Goal: Task Accomplishment & Management: Complete application form

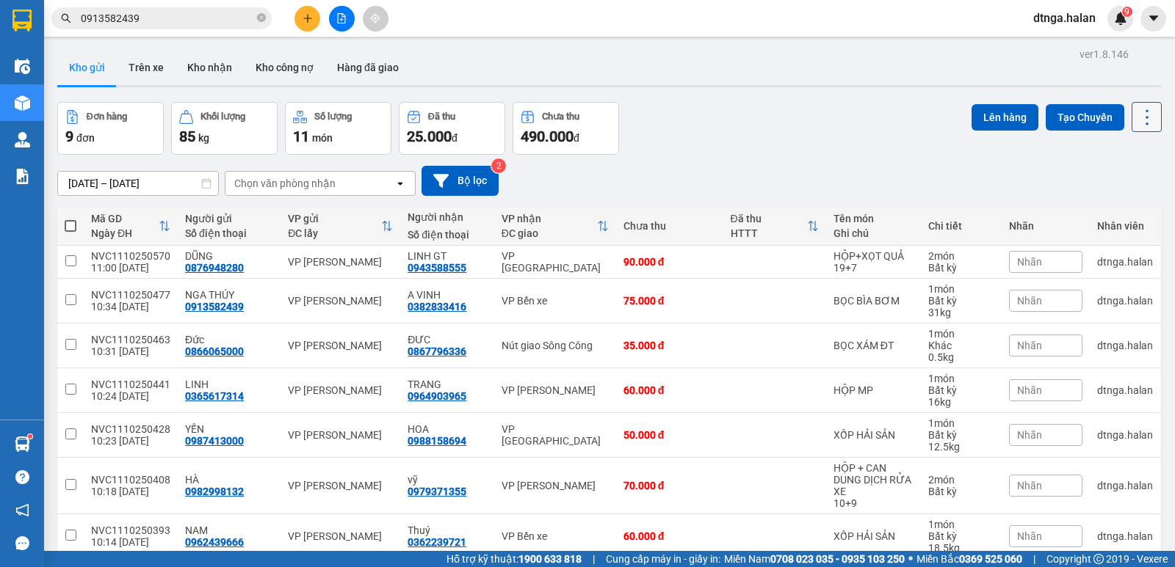
click at [1136, 117] on icon at bounding box center [1146, 117] width 21 height 21
click at [1082, 214] on icon "Menu" at bounding box center [1077, 210] width 14 height 14
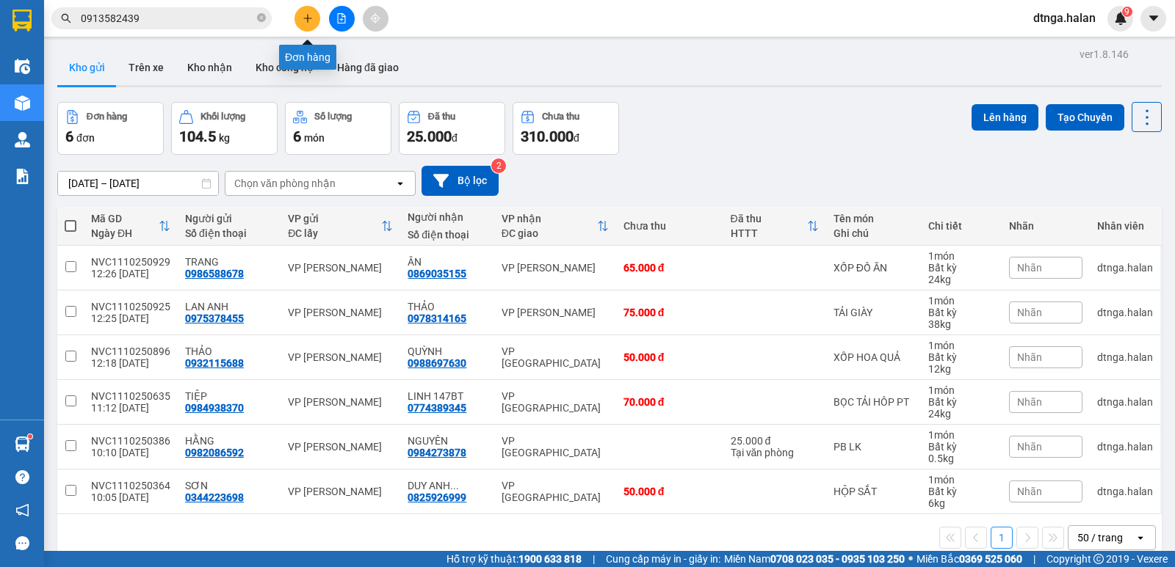
click at [305, 13] on icon "plus" at bounding box center [307, 18] width 10 height 10
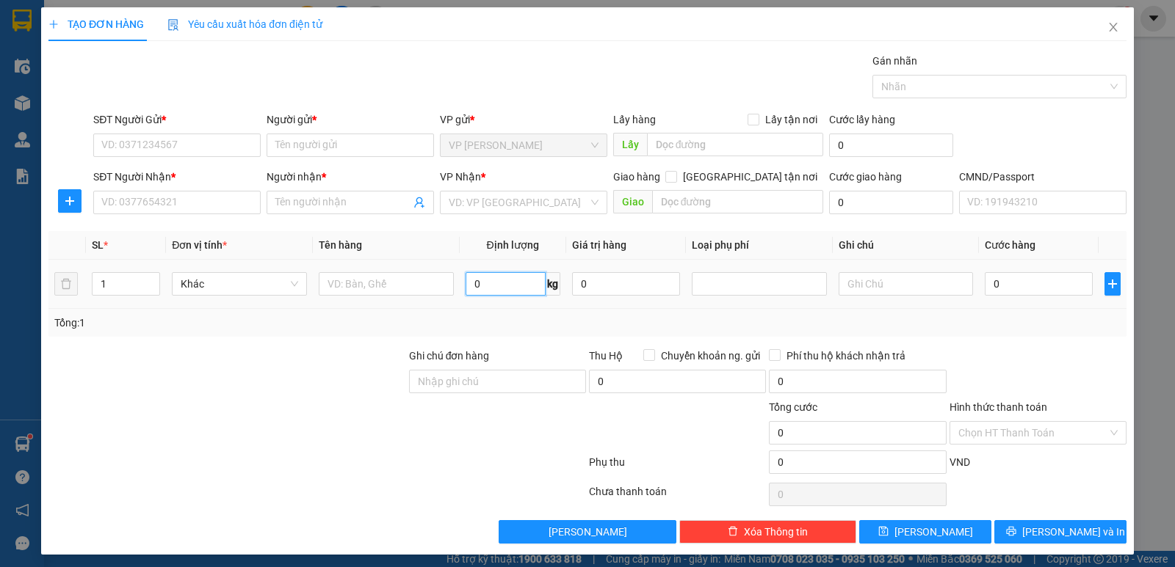
click at [485, 280] on input "0" at bounding box center [505, 283] width 80 height 23
type input "7"
click at [346, 284] on input "text" at bounding box center [386, 283] width 135 height 23
type input "BỌC ĐỒ ĂN"
click at [238, 149] on input "SĐT Người Gửi *" at bounding box center [176, 145] width 167 height 23
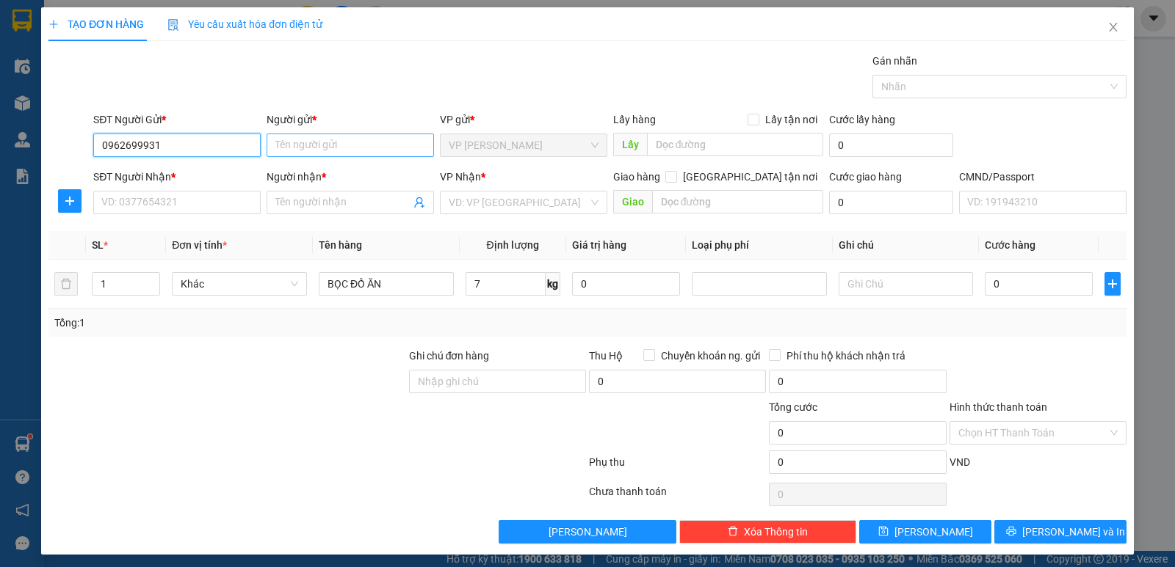
type input "0962699931"
click at [316, 148] on input "Người gửi *" at bounding box center [349, 145] width 167 height 23
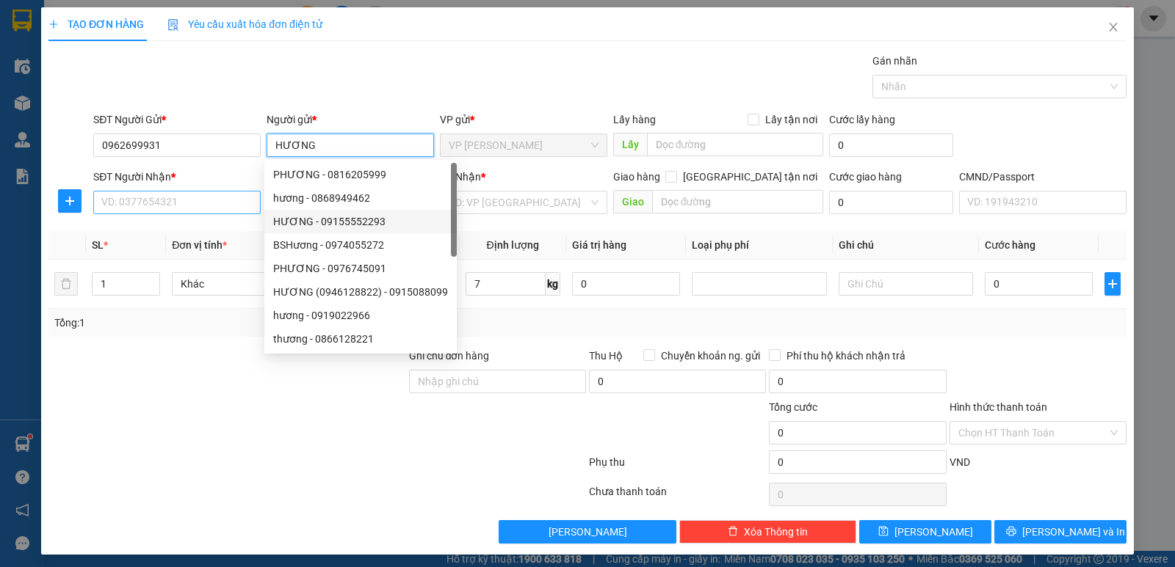
type input "HƯƠNG"
click at [164, 205] on input "SĐT Người Nhận *" at bounding box center [176, 202] width 167 height 23
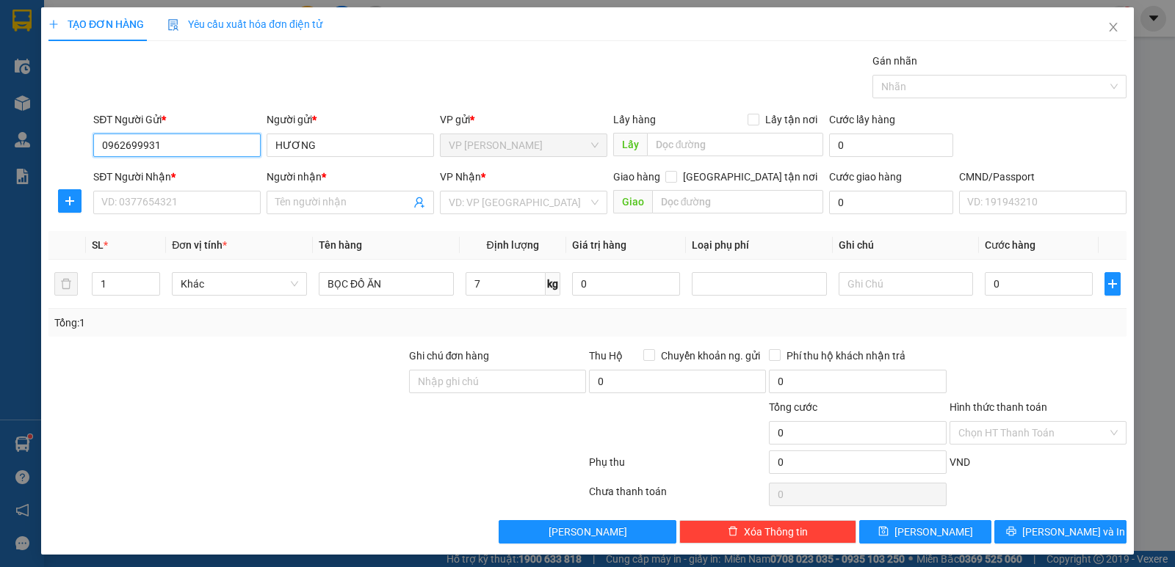
click at [112, 140] on input "0962699931" at bounding box center [176, 145] width 167 height 23
click at [200, 143] on input "0862699931" at bounding box center [176, 145] width 167 height 23
type input "0862699931"
click at [142, 200] on input "SĐT Người Nhận *" at bounding box center [176, 202] width 167 height 23
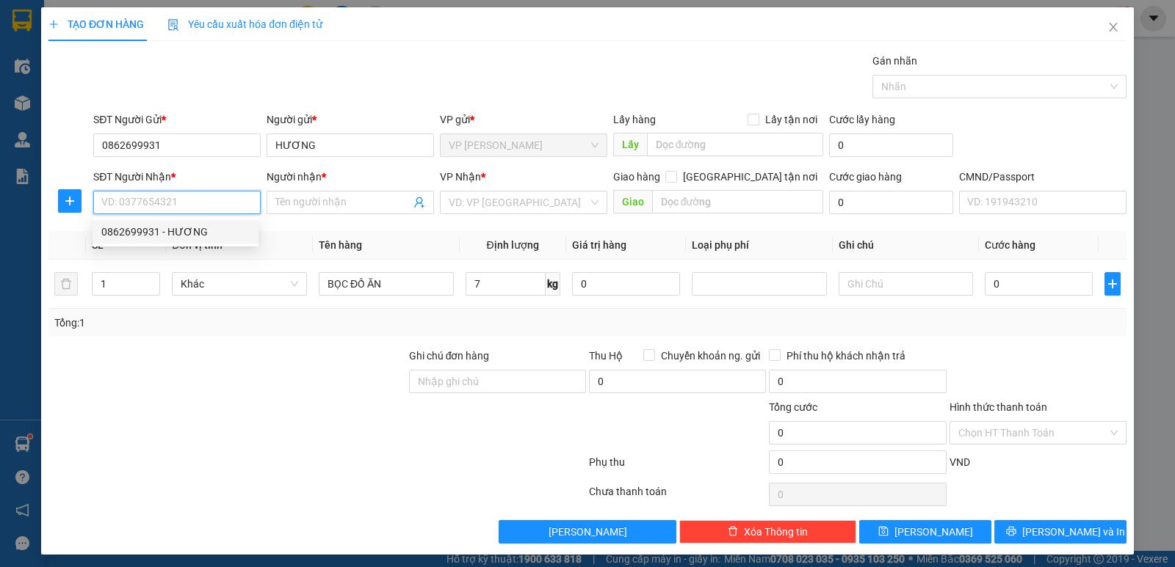
click at [128, 233] on div "0862699931 - HƯƠNG" at bounding box center [175, 232] width 148 height 16
type input "0862699931"
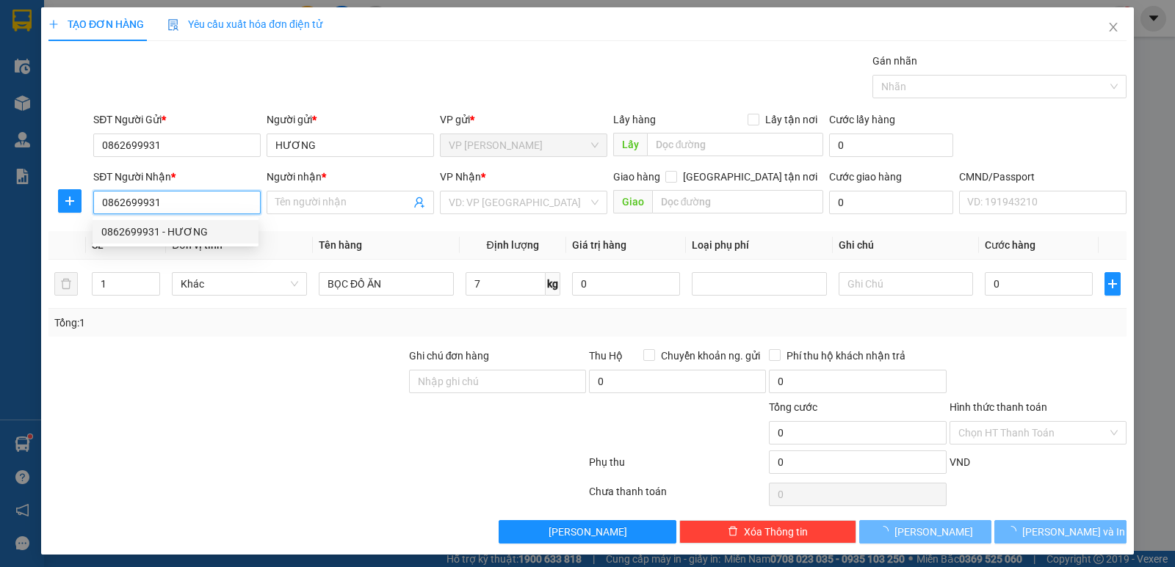
type input "HƯƠNG"
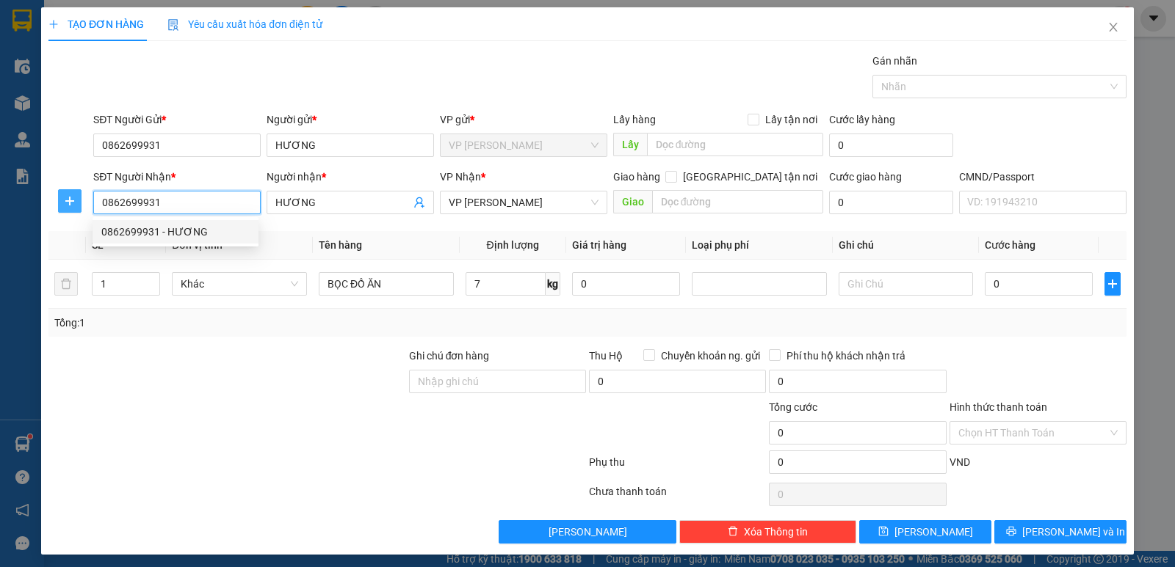
drag, startPoint x: 157, startPoint y: 209, endPoint x: 73, endPoint y: 206, distance: 84.5
click at [73, 206] on div "SĐT Người Nhận * 0862699931 Người nhận * HƯƠNG VP Nhận * VP [PERSON_NAME] hàng …" at bounding box center [587, 194] width 1081 height 51
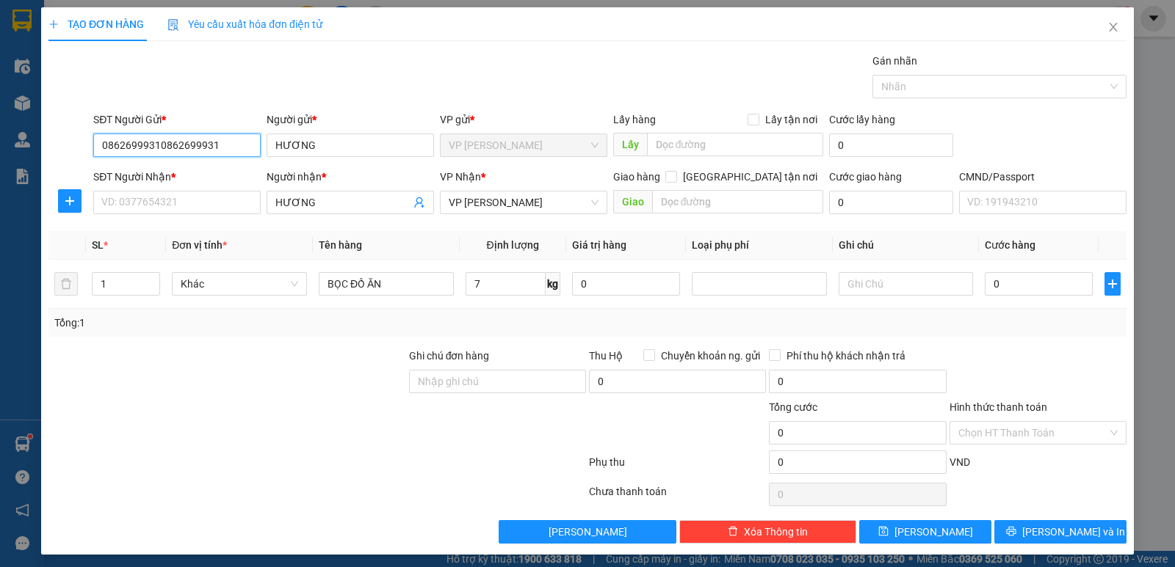
click at [156, 142] on input "08626999310862699931" at bounding box center [176, 145] width 167 height 23
type input "0862699931"
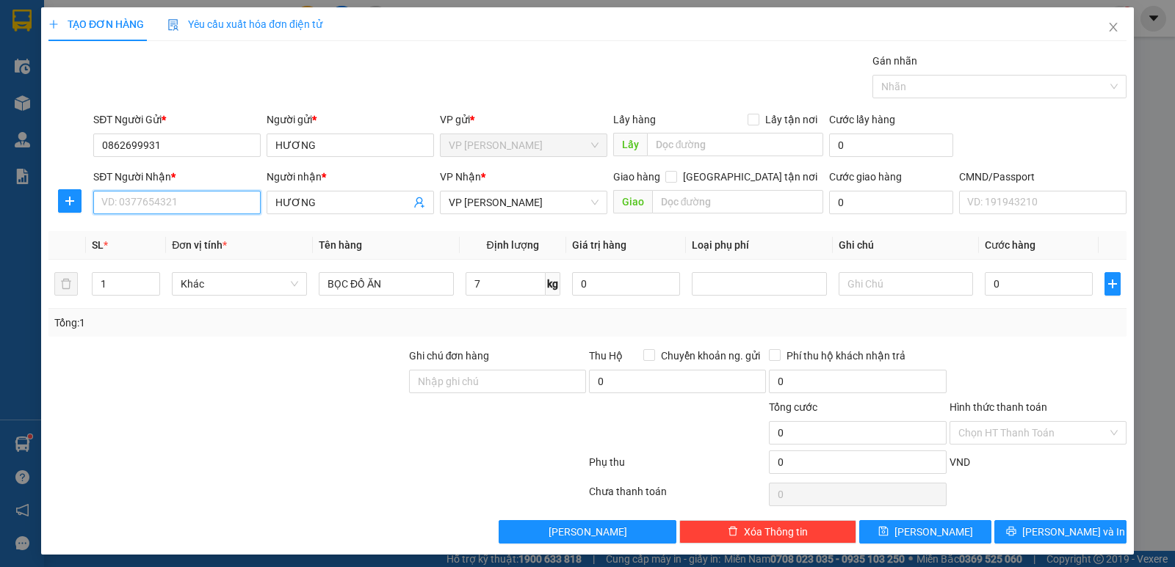
click at [146, 204] on input "SĐT Người Nhận *" at bounding box center [176, 202] width 167 height 23
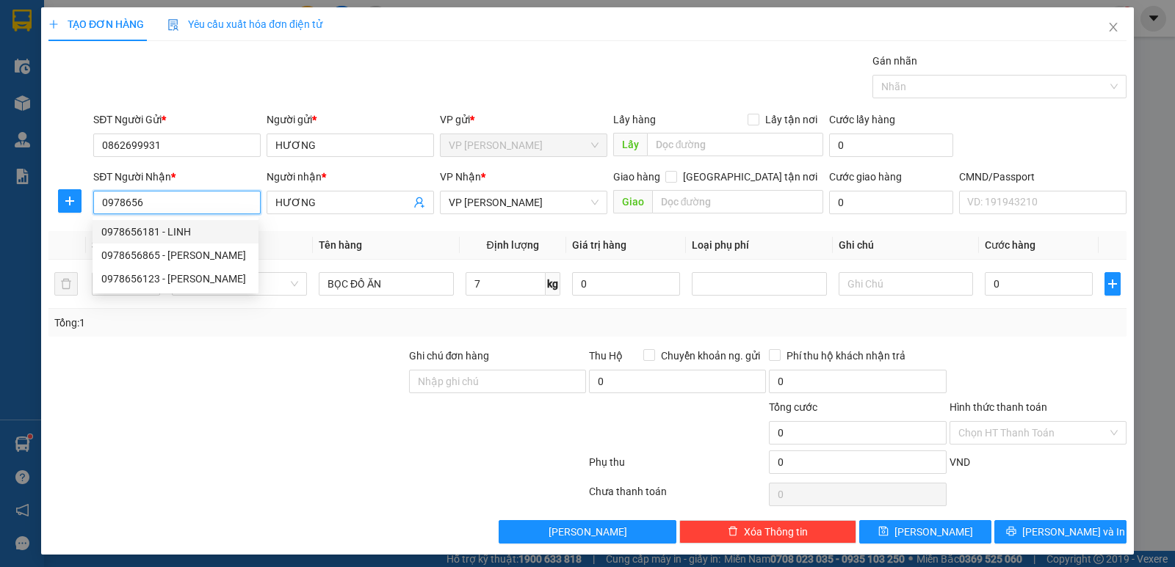
click at [123, 228] on div "0978656181 - LINH" at bounding box center [175, 232] width 148 height 16
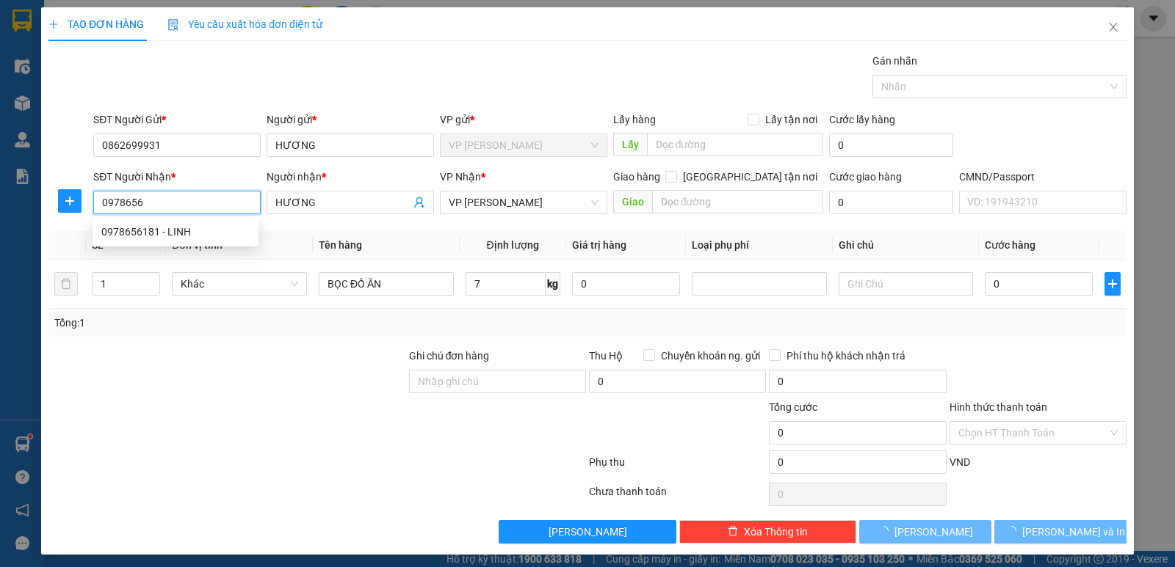
type input "0978656181"
type input "LINH"
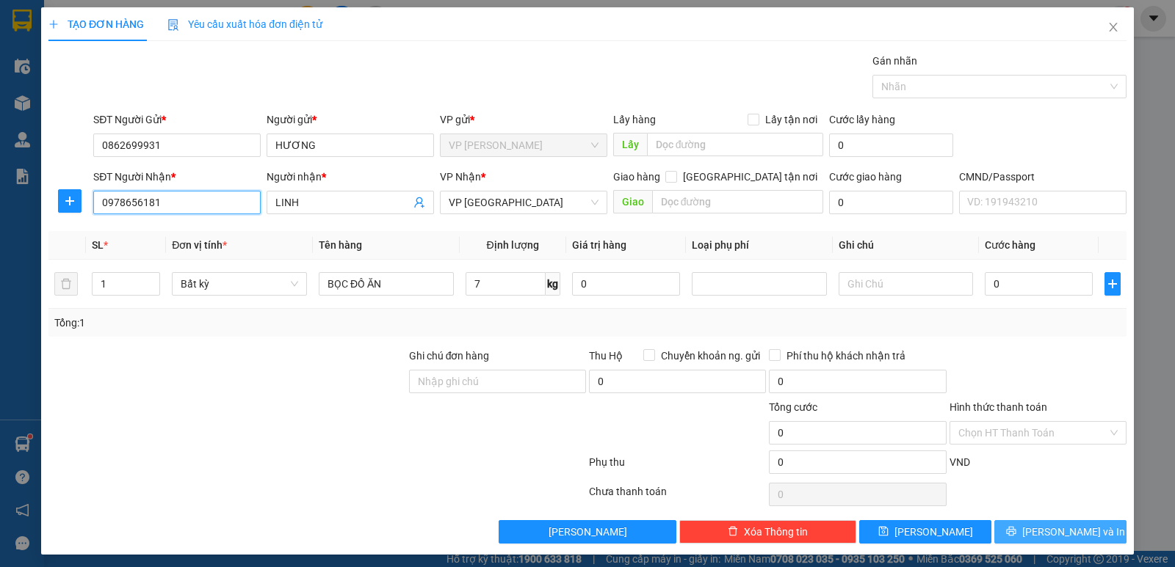
type input "0978656181"
click at [1068, 526] on span "[PERSON_NAME] và In" at bounding box center [1073, 532] width 103 height 16
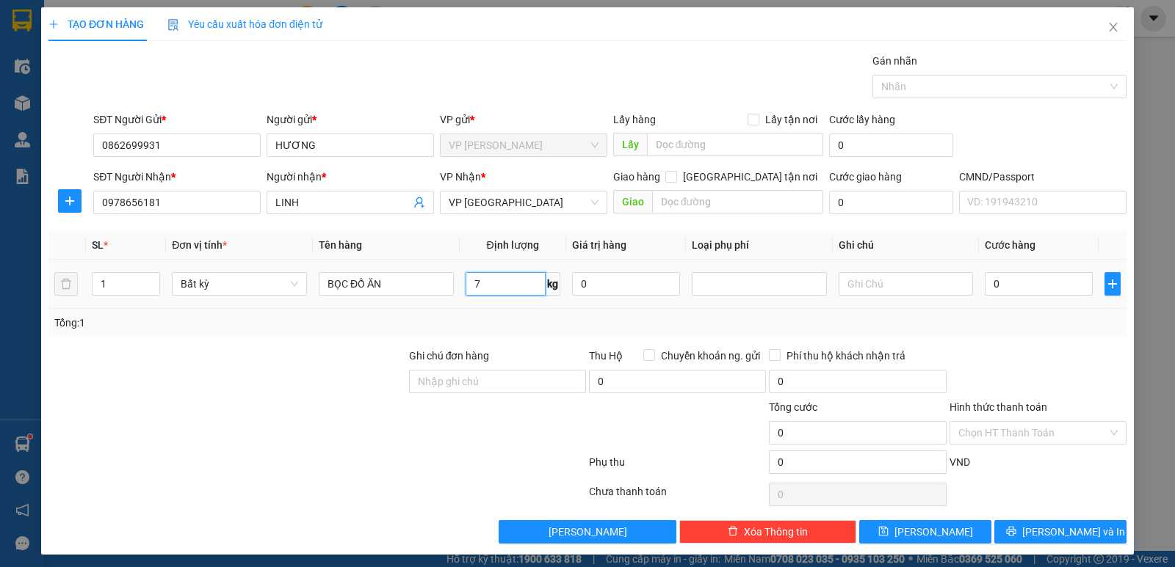
click at [497, 285] on input "7" at bounding box center [505, 283] width 80 height 23
type input "40.000"
click at [1065, 529] on span "[PERSON_NAME] và In" at bounding box center [1073, 532] width 103 height 16
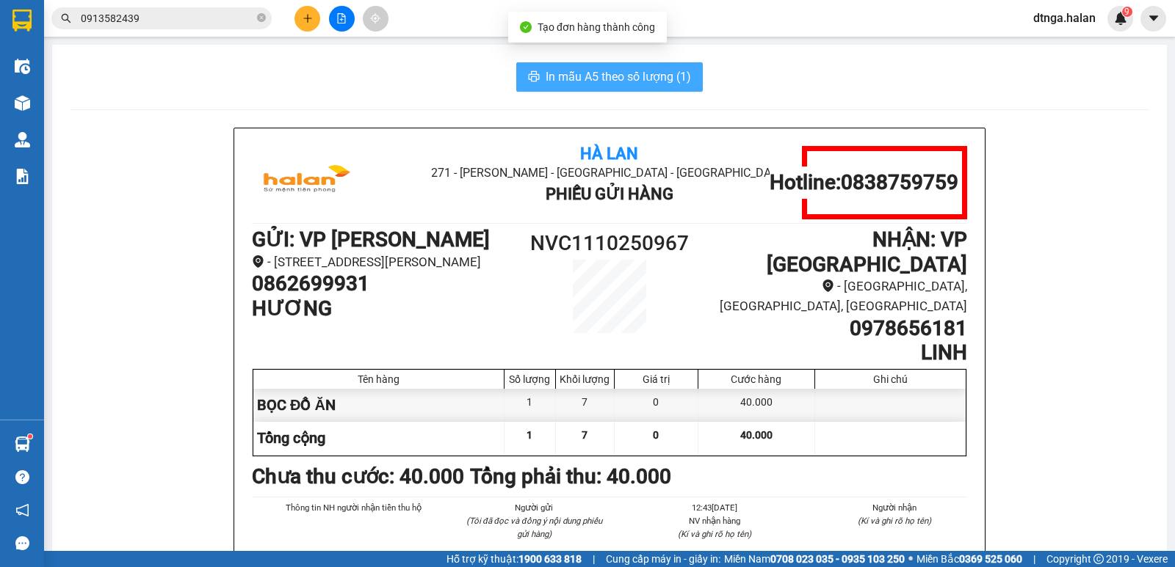
click at [580, 81] on span "In mẫu A5 theo số lượng (1)" at bounding box center [617, 77] width 145 height 18
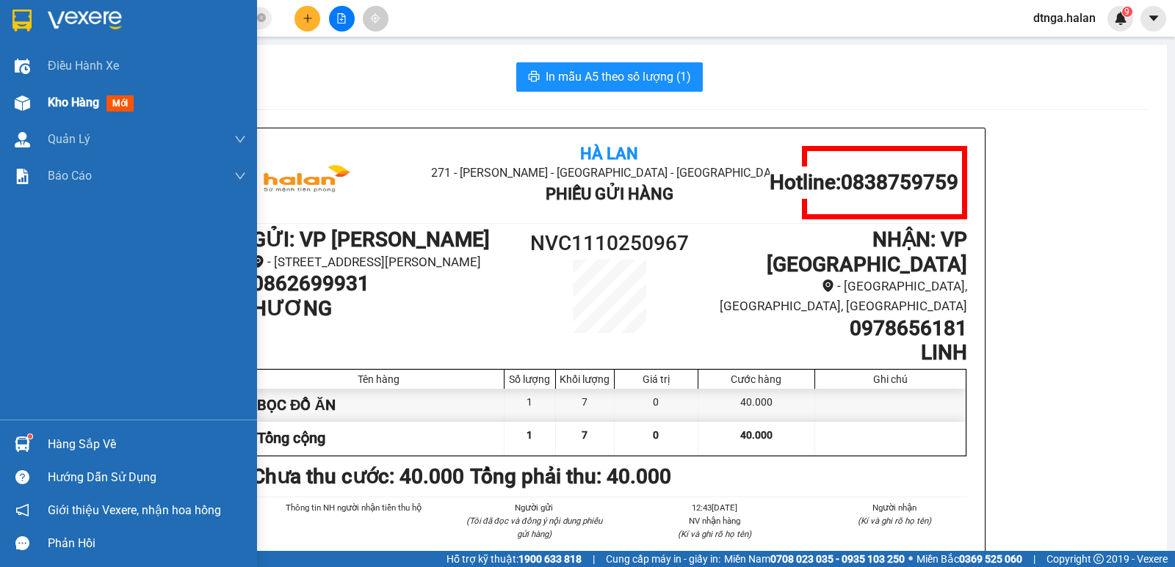
click at [72, 104] on span "Kho hàng" at bounding box center [73, 102] width 51 height 14
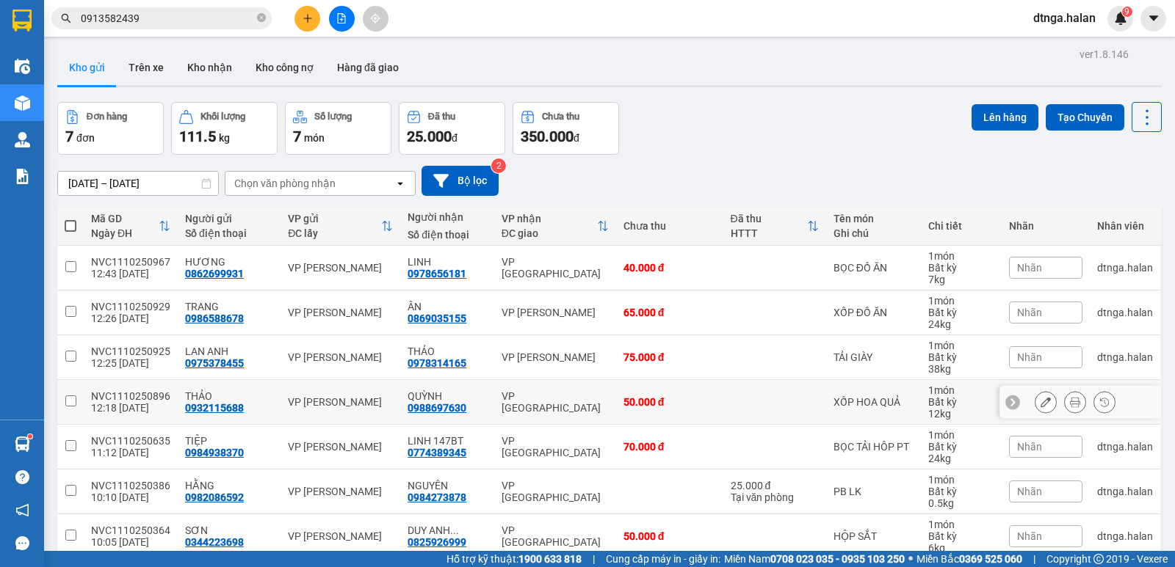
scroll to position [68, 0]
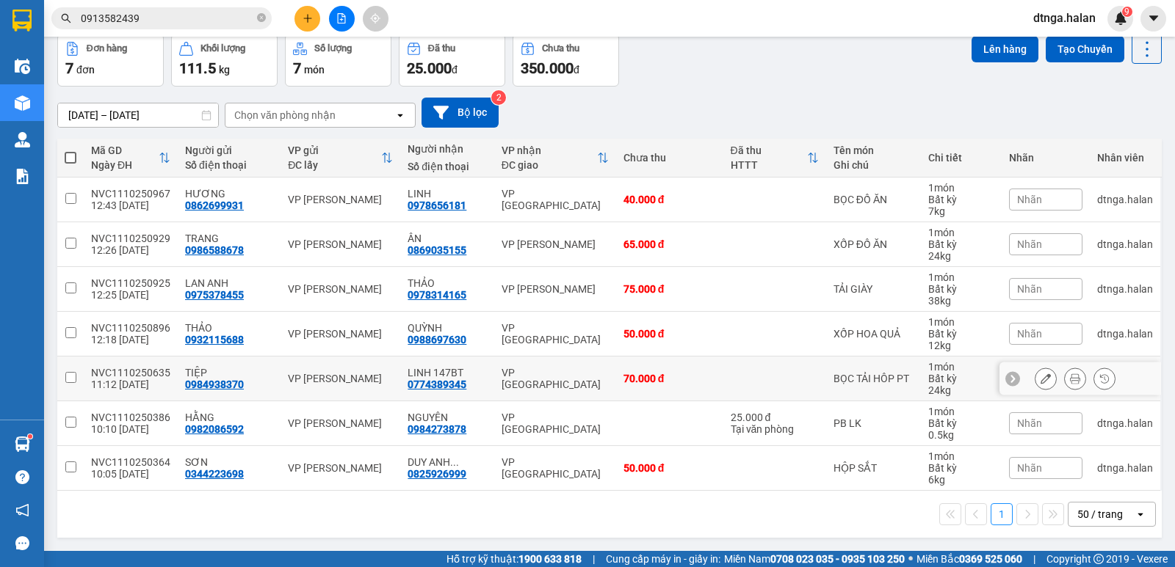
click at [66, 377] on input "checkbox" at bounding box center [70, 377] width 11 height 11
checkbox input "true"
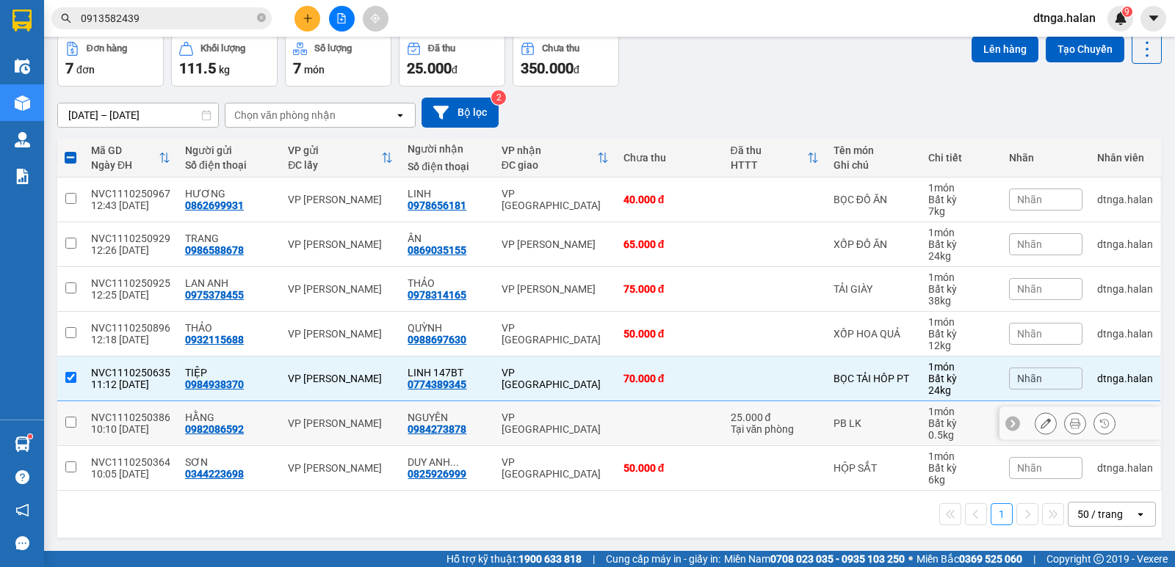
click at [68, 422] on input "checkbox" at bounding box center [70, 422] width 11 height 11
checkbox input "true"
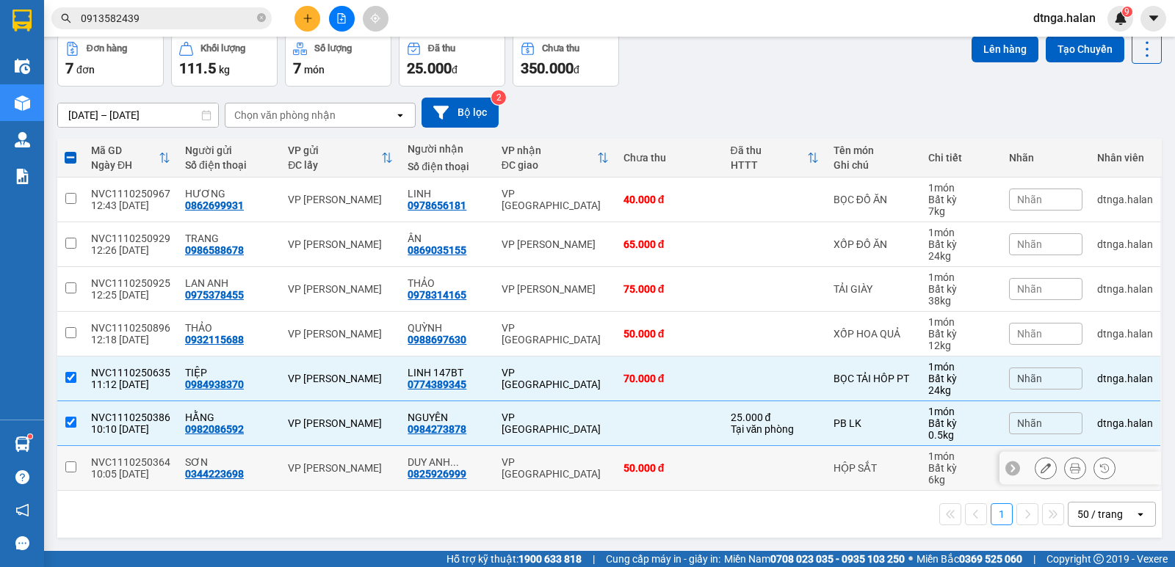
drag, startPoint x: 70, startPoint y: 469, endPoint x: 81, endPoint y: 460, distance: 14.6
click at [70, 469] on input "checkbox" at bounding box center [70, 467] width 11 height 11
checkbox input "true"
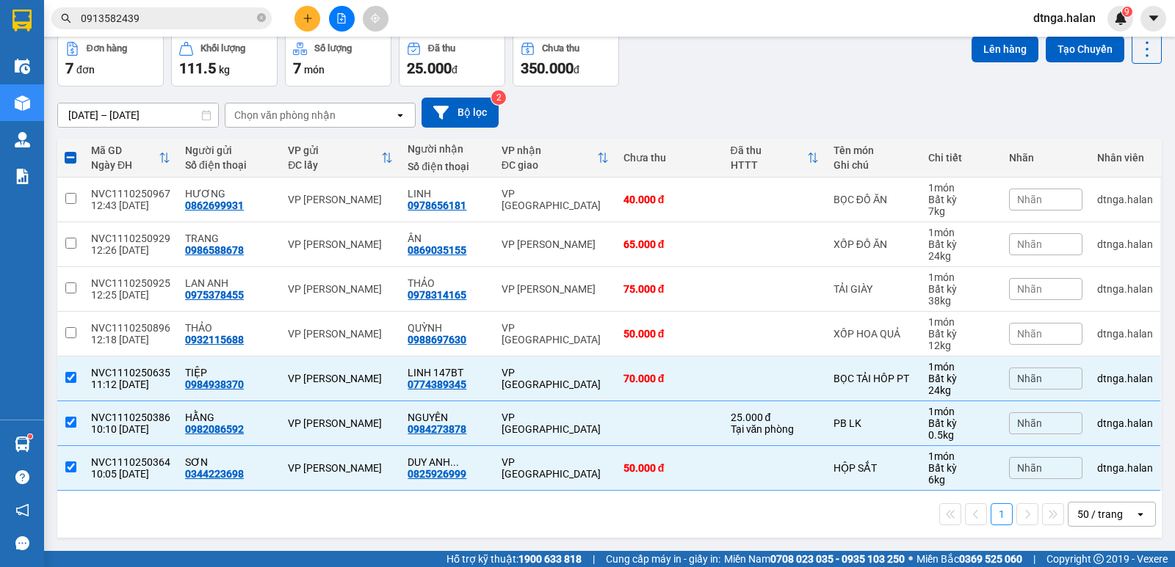
scroll to position [0, 0]
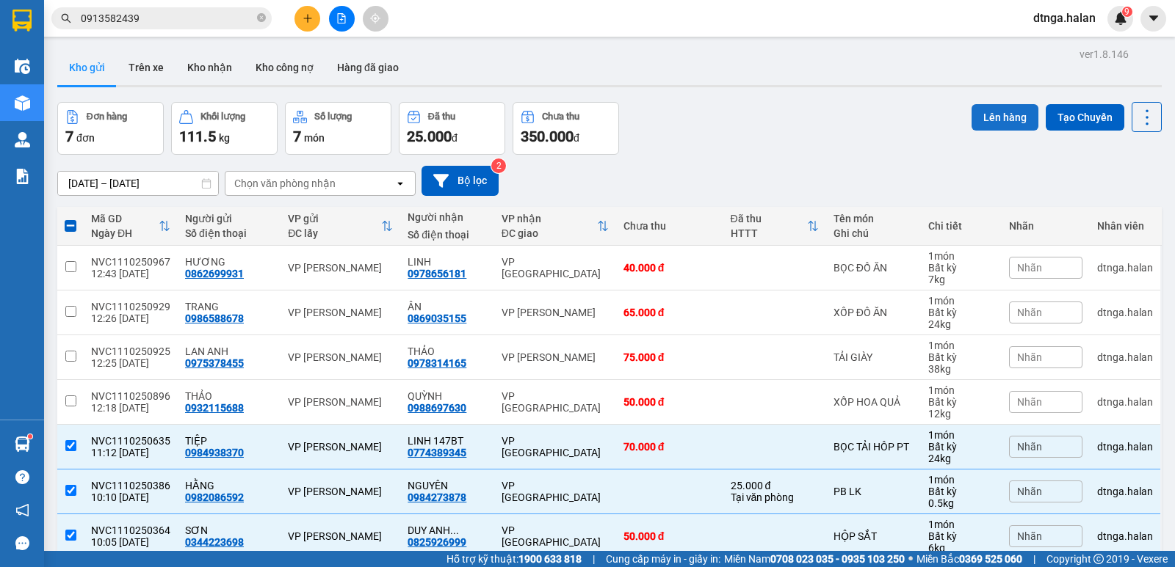
click at [971, 126] on button "Lên hàng" at bounding box center [1004, 117] width 67 height 26
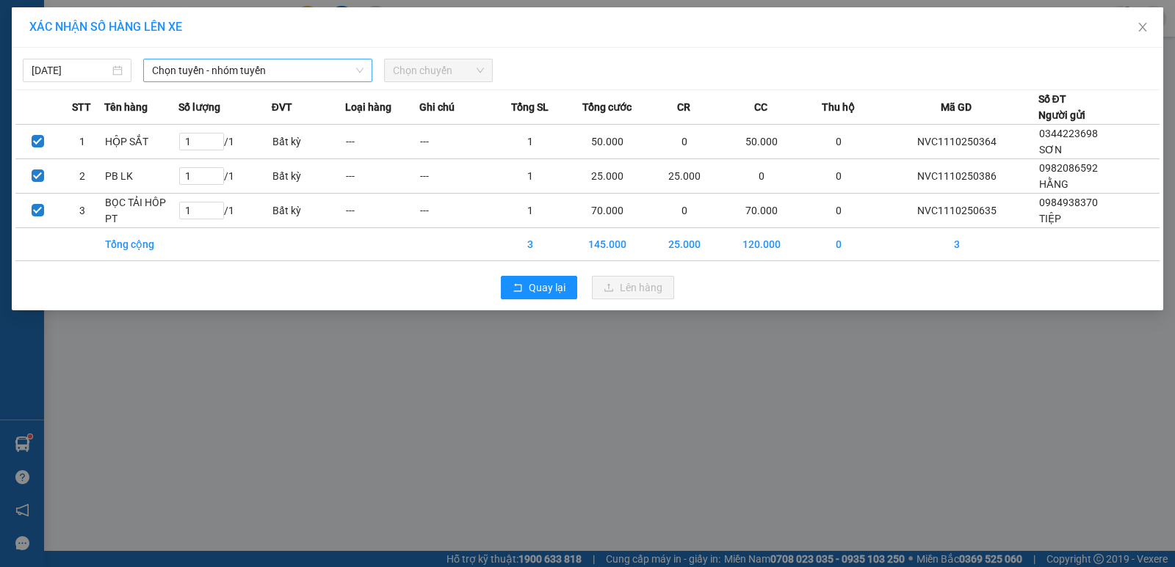
click at [338, 78] on span "Chọn tuyến - nhóm tuyến" at bounding box center [257, 70] width 211 height 22
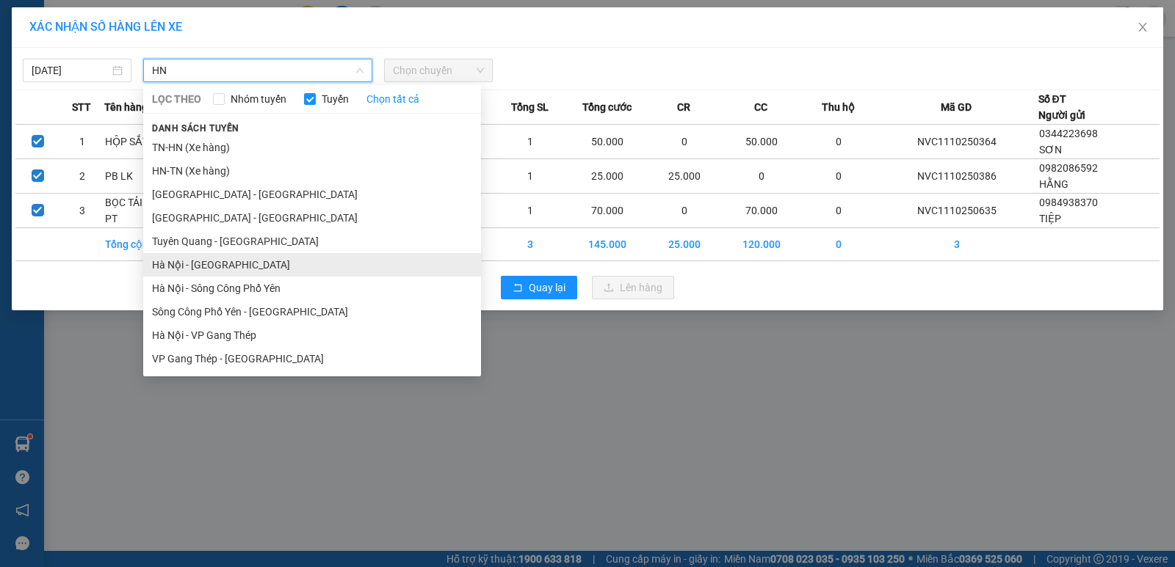
type input "HN"
click at [218, 267] on li "Hà Nội - [GEOGRAPHIC_DATA]" at bounding box center [312, 264] width 338 height 23
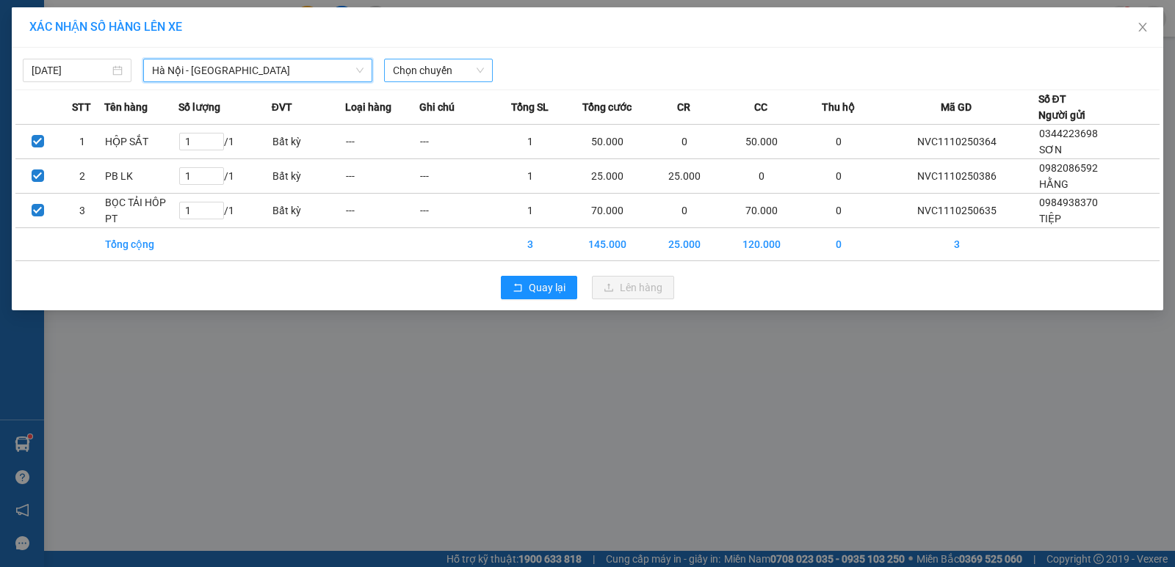
click at [421, 74] on span "Chọn chuyến" at bounding box center [438, 70] width 91 height 22
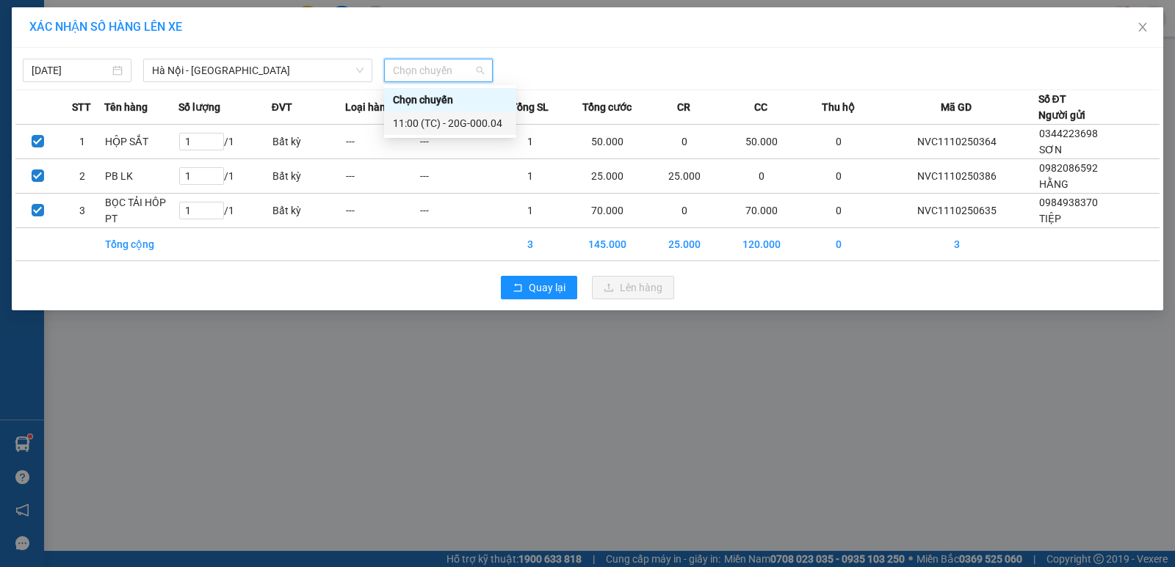
click at [420, 115] on div "11:00 (TC) - 20G-000.04" at bounding box center [450, 123] width 115 height 16
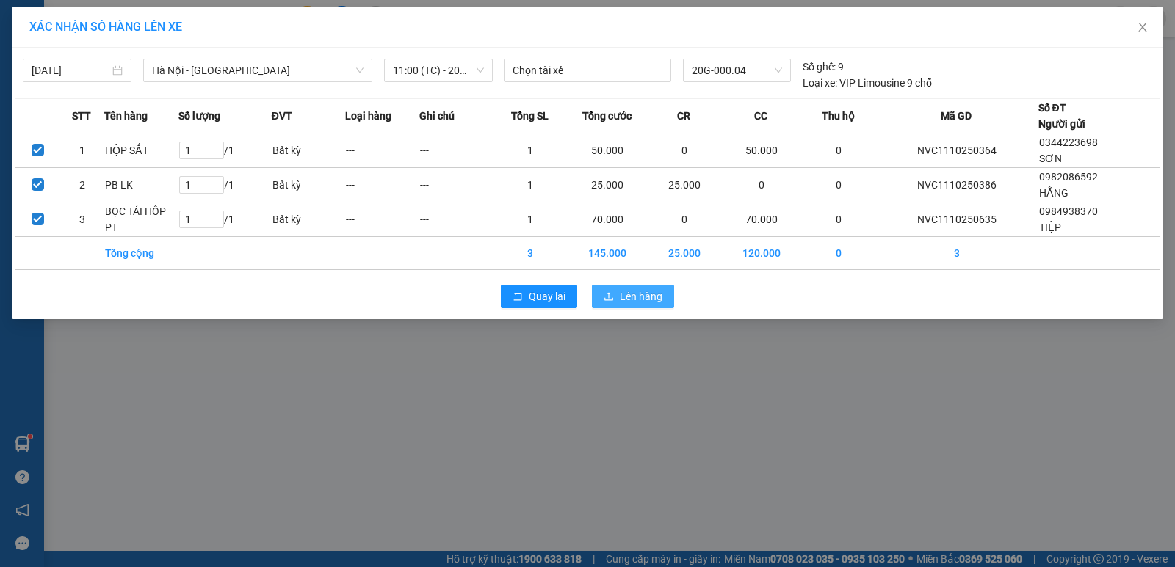
click at [636, 302] on span "Lên hàng" at bounding box center [641, 297] width 43 height 16
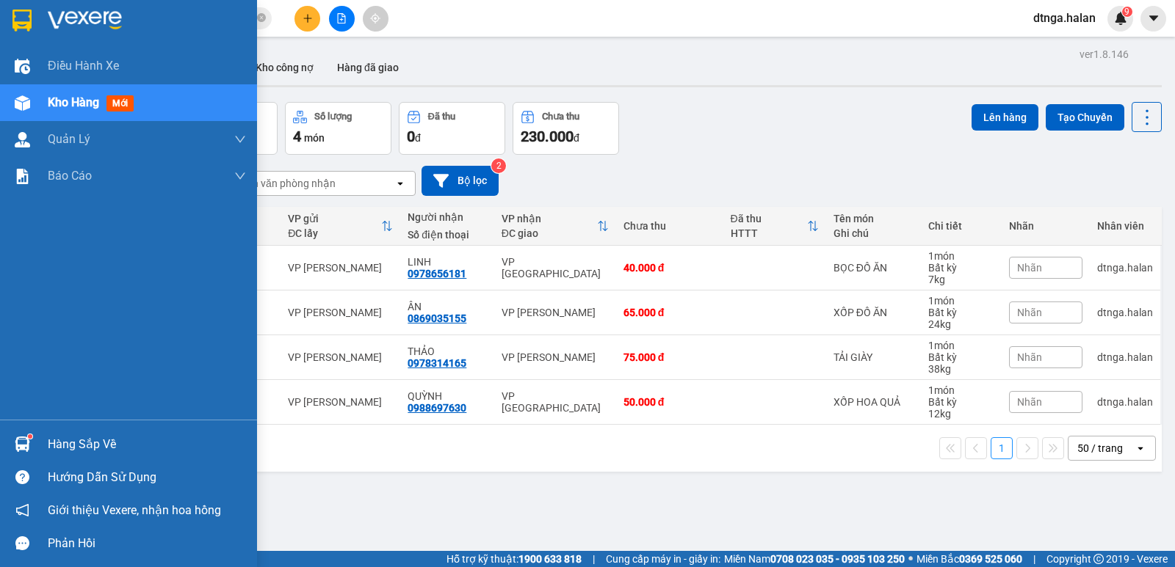
click at [33, 442] on div at bounding box center [23, 445] width 26 height 26
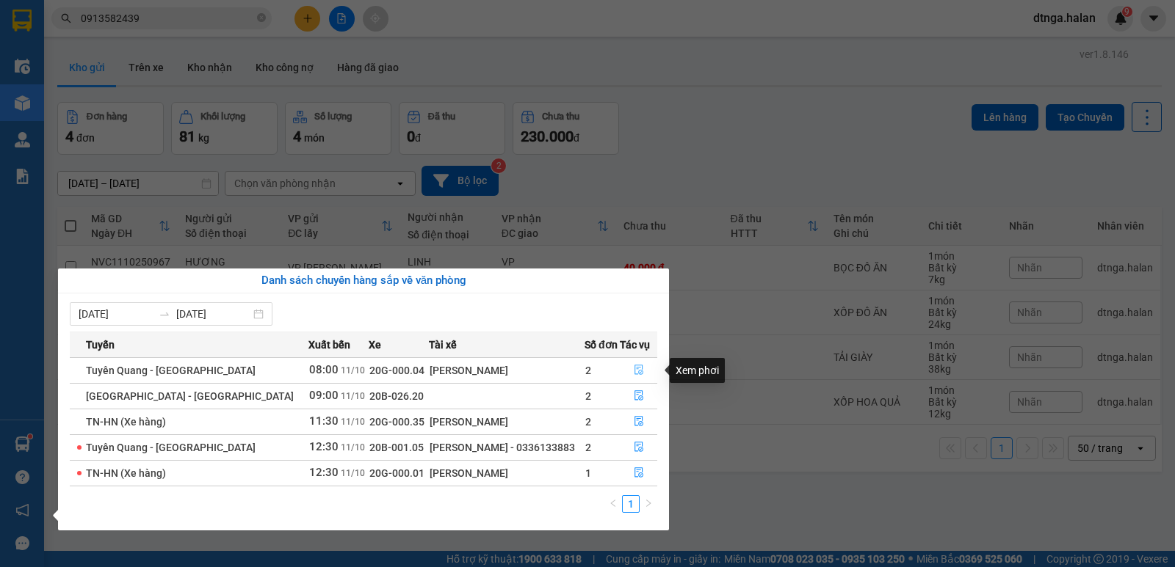
click at [634, 372] on icon "file-done" at bounding box center [639, 370] width 10 height 10
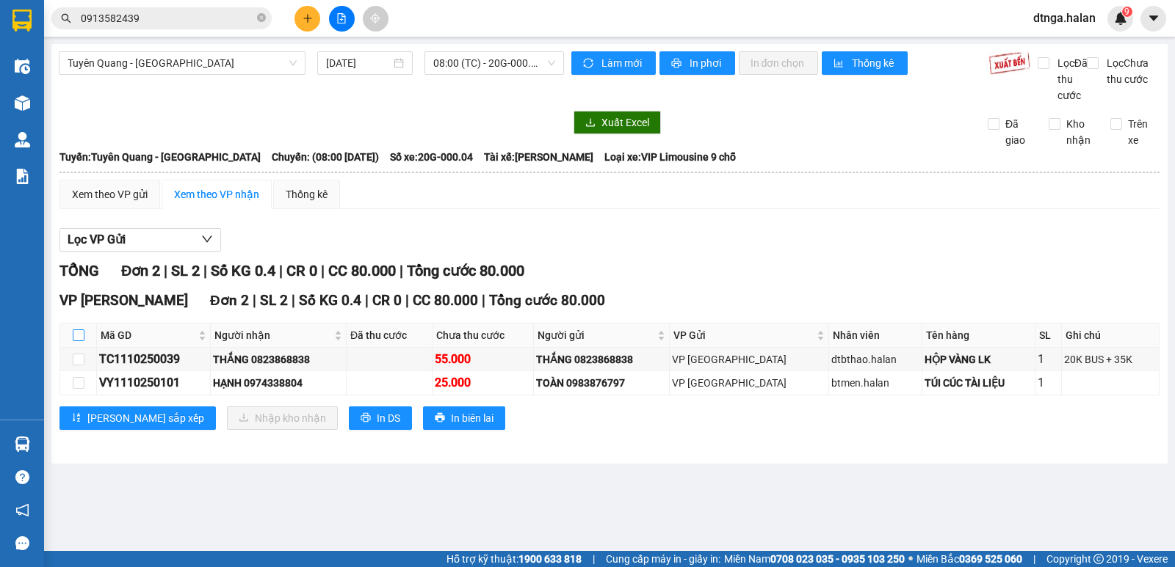
click at [80, 341] on input "checkbox" at bounding box center [79, 336] width 12 height 12
checkbox input "true"
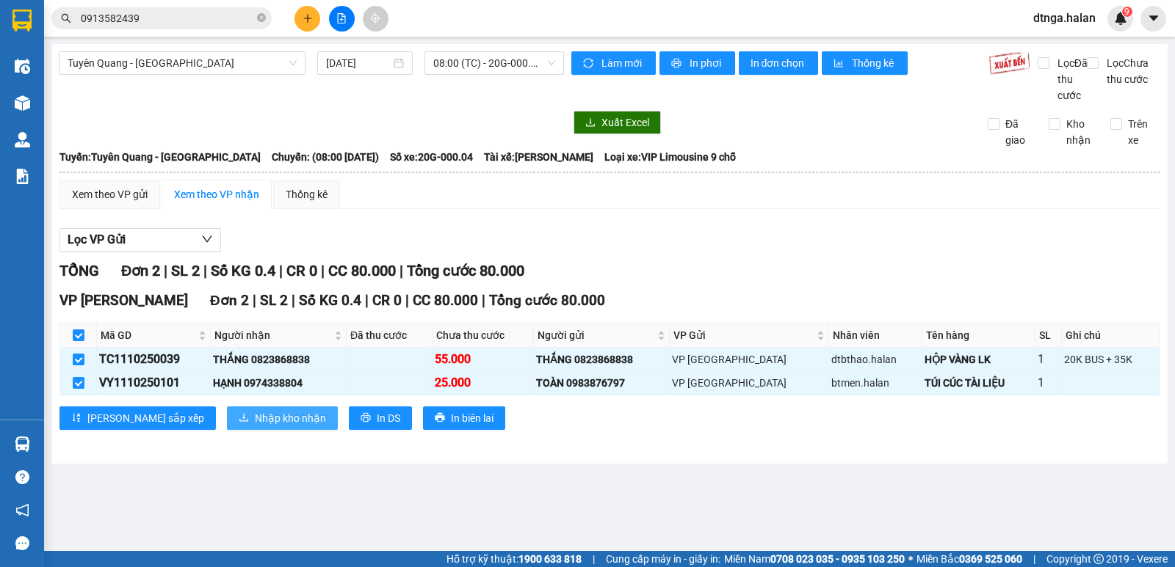
click at [255, 427] on span "Nhập kho nhận" at bounding box center [290, 418] width 71 height 16
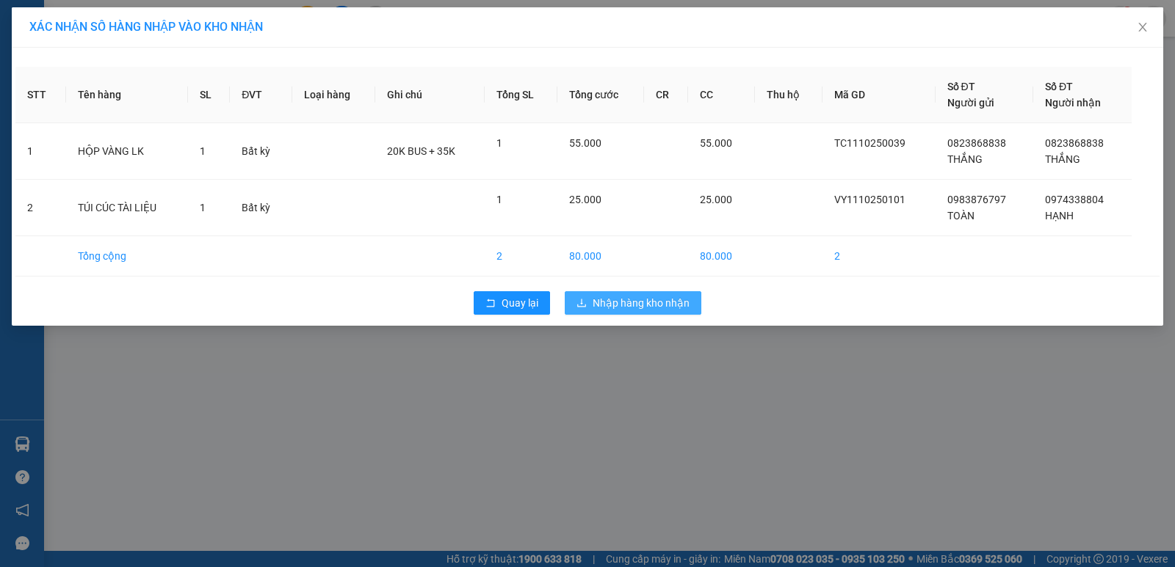
click at [607, 302] on span "Nhập hàng kho nhận" at bounding box center [640, 303] width 97 height 16
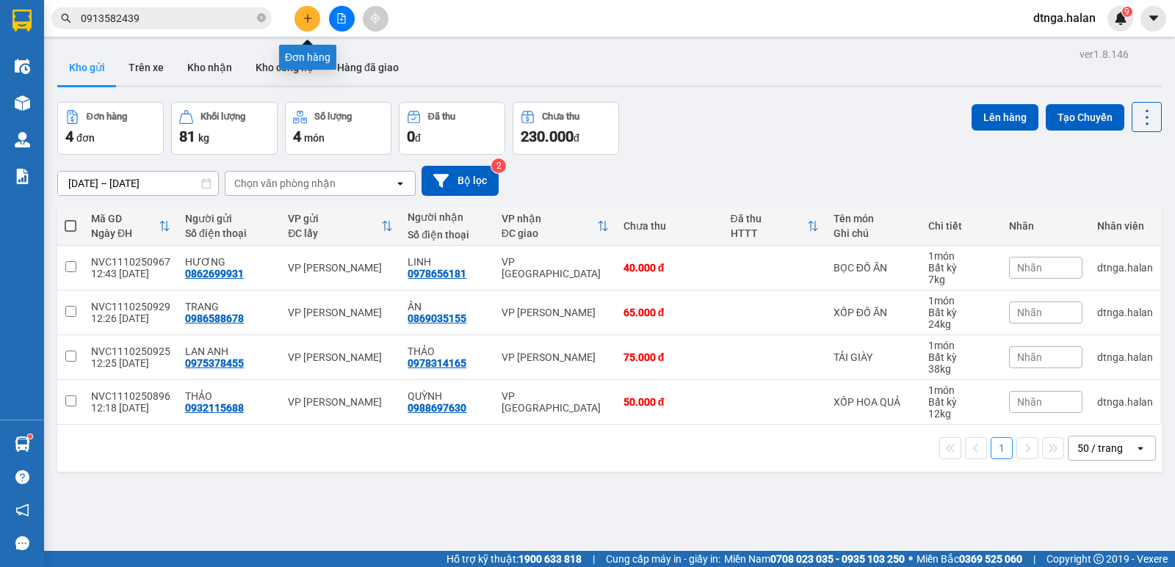
click at [308, 22] on icon "plus" at bounding box center [307, 18] width 10 height 10
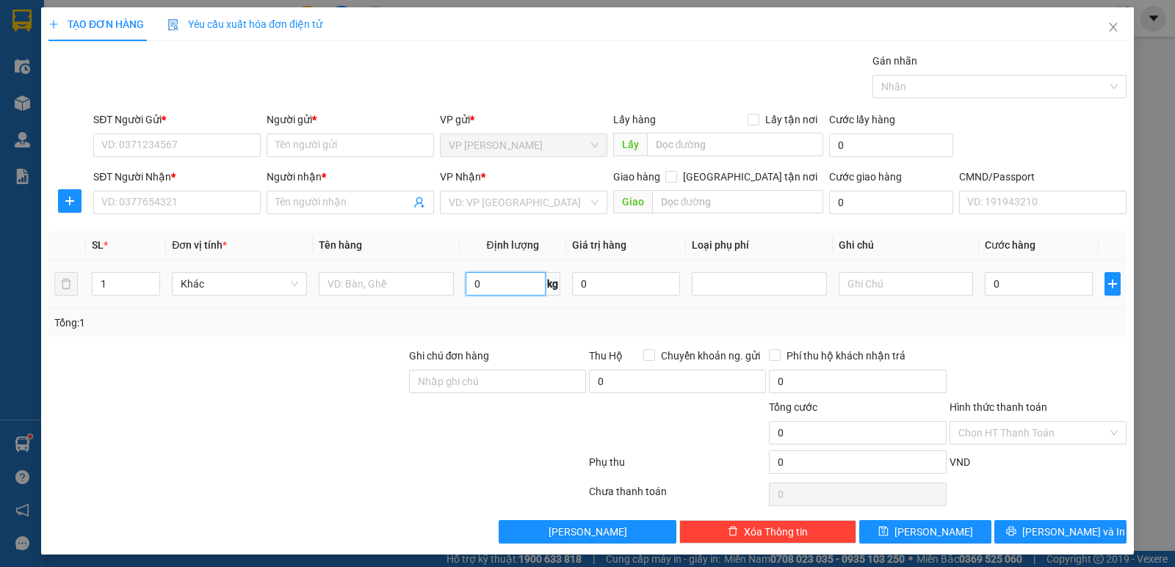
click at [497, 289] on input "0" at bounding box center [505, 283] width 80 height 23
type input "3"
click at [188, 143] on input "SĐT Người Gửi *" at bounding box center [176, 145] width 167 height 23
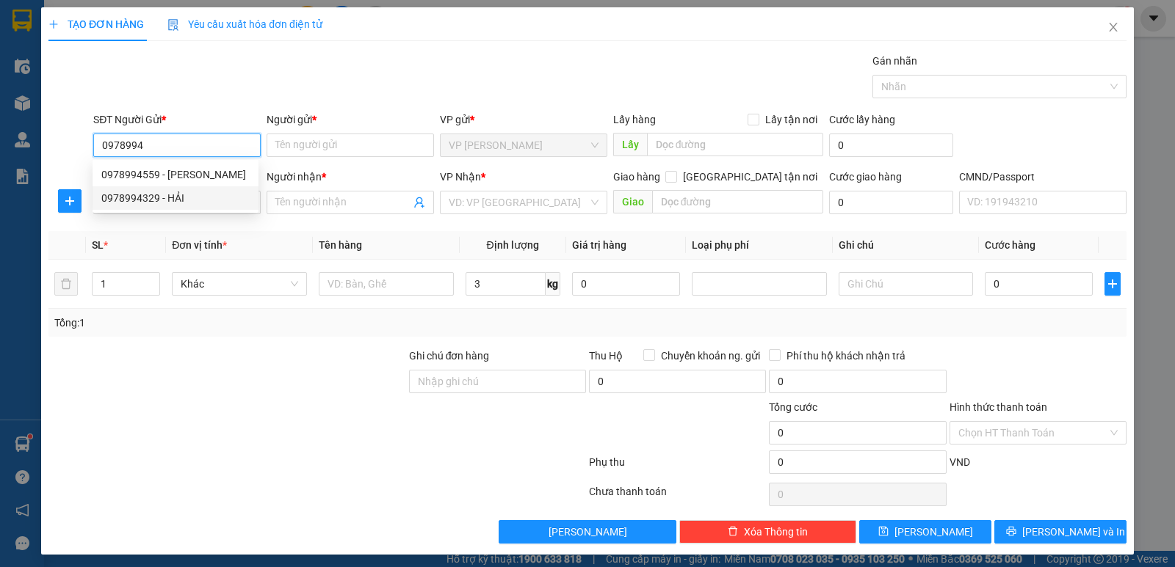
click at [153, 191] on div "0978994329 - HẢI" at bounding box center [175, 198] width 148 height 16
type input "0978994329"
type input "HẢI"
type input "0978994329"
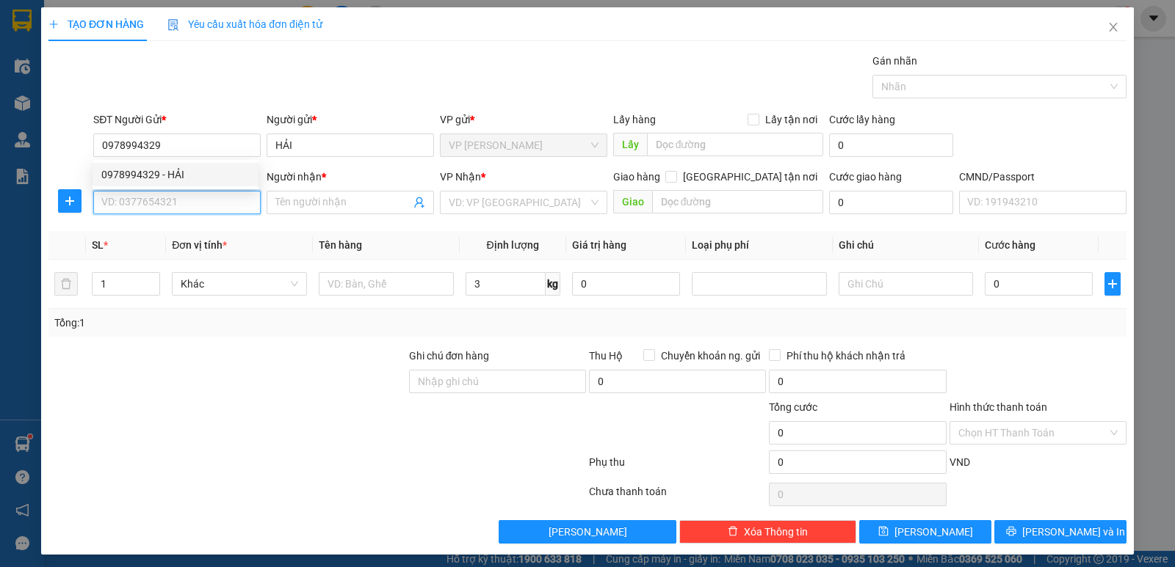
click at [153, 201] on input "SĐT Người Nhận *" at bounding box center [176, 202] width 167 height 23
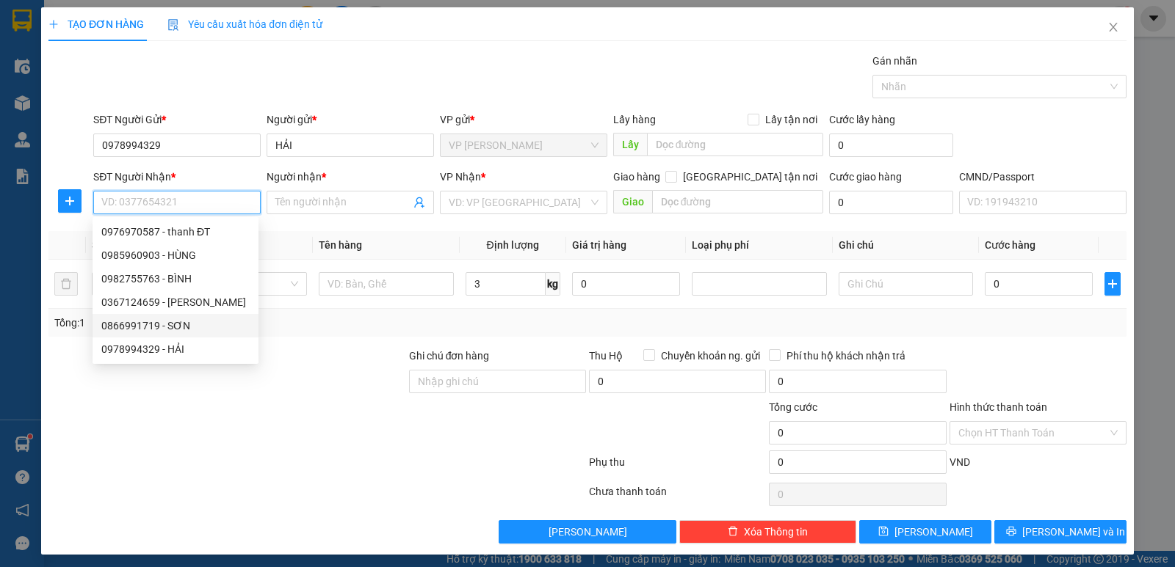
click at [174, 326] on div "0866991719 - SƠN" at bounding box center [175, 326] width 148 height 16
type input "0866991719"
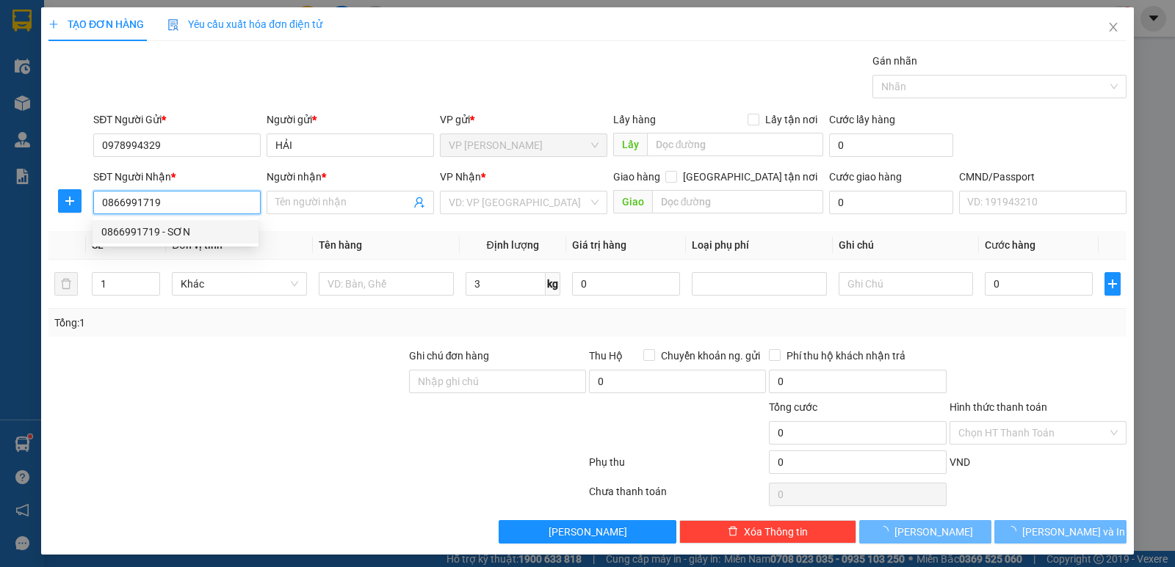
type input "SƠN"
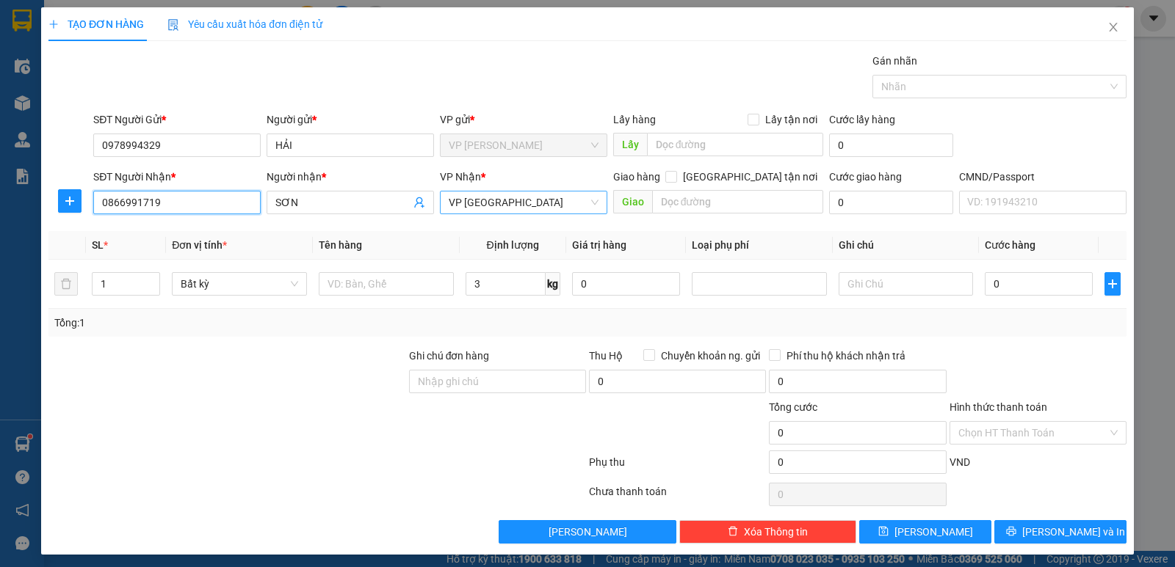
click at [513, 208] on span "VP [GEOGRAPHIC_DATA]" at bounding box center [524, 203] width 150 height 22
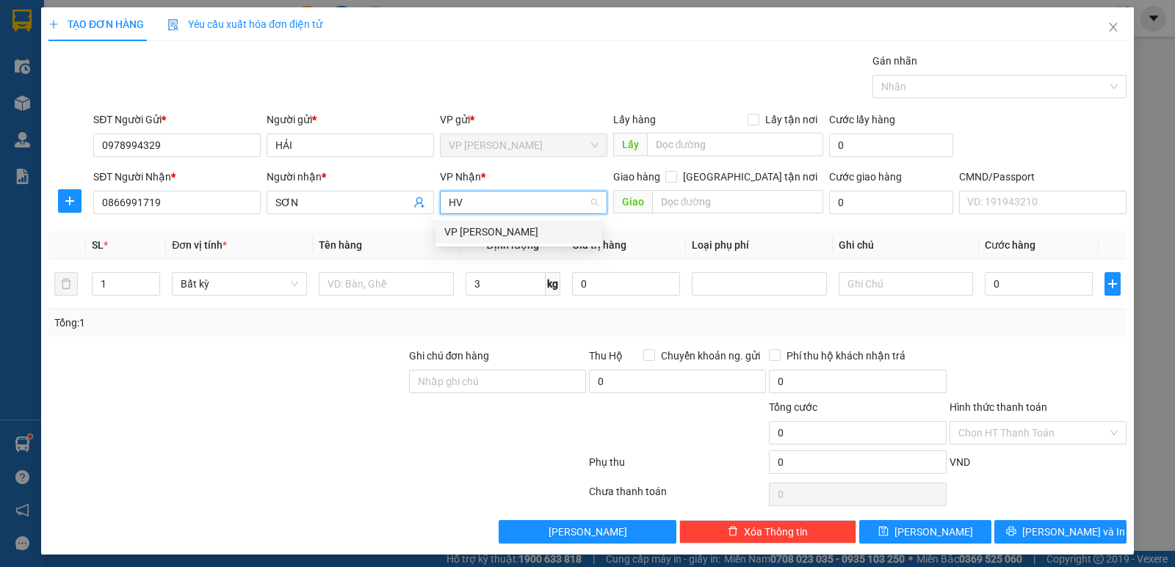
type input "HVT"
click at [488, 236] on div "VP [PERSON_NAME]" at bounding box center [518, 232] width 148 height 16
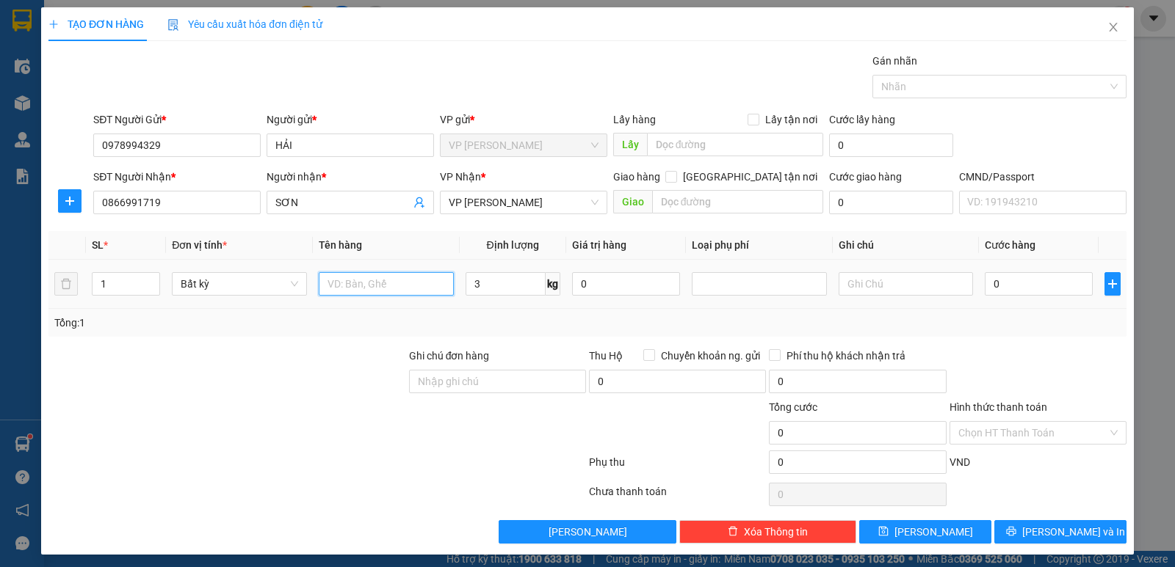
click at [407, 294] on input "text" at bounding box center [386, 283] width 135 height 23
type input "BỌC VỢT"
type input "40.000"
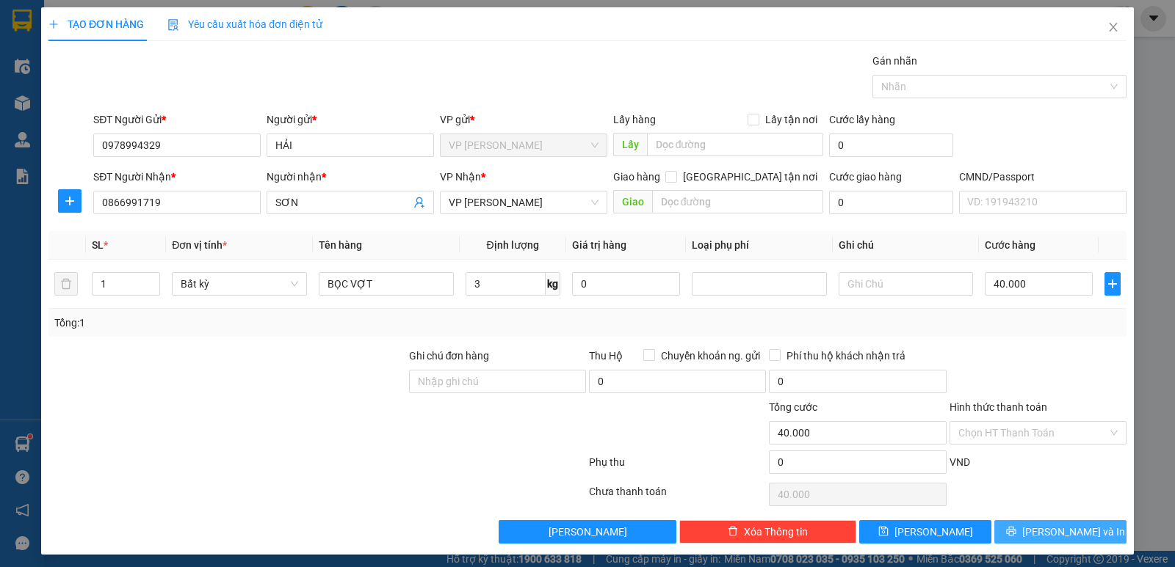
click at [1006, 537] on button "[PERSON_NAME] và In" at bounding box center [1060, 531] width 132 height 23
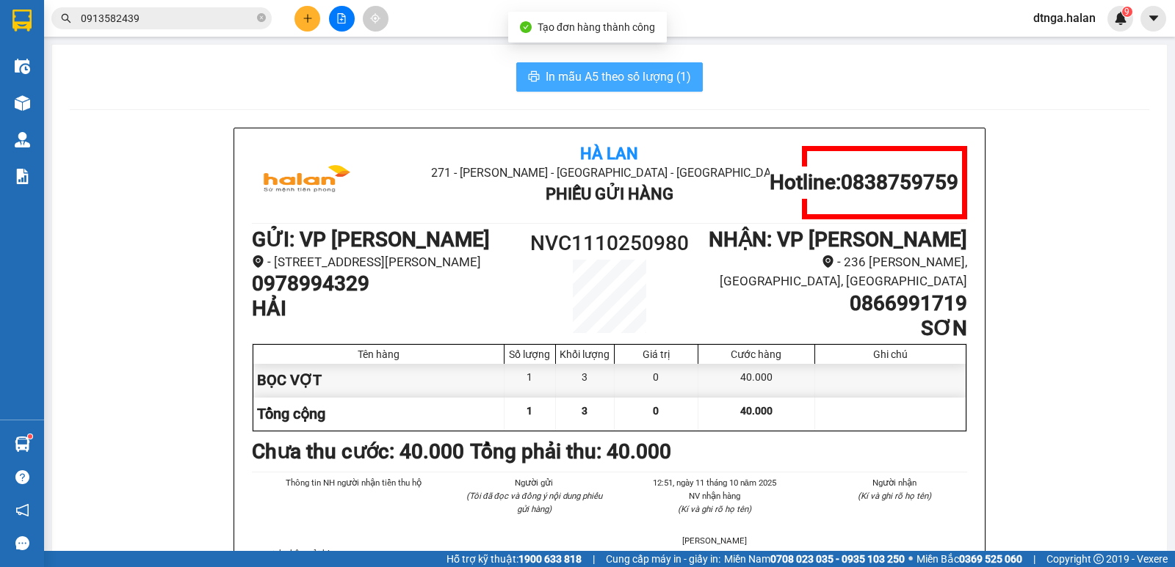
click at [617, 85] on span "In mẫu A5 theo số lượng (1)" at bounding box center [617, 77] width 145 height 18
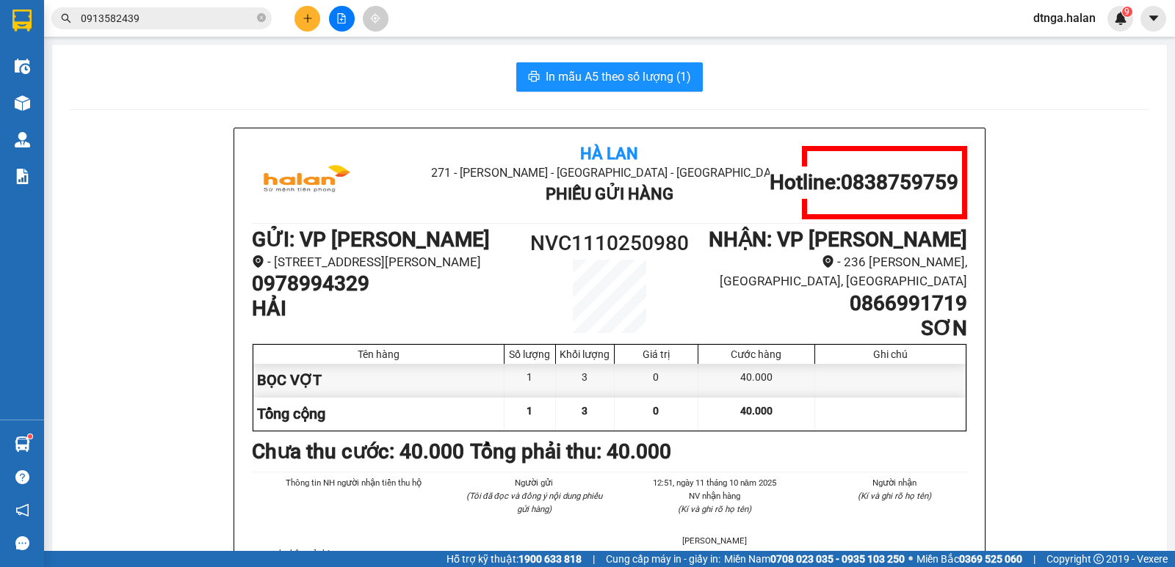
click at [898, 304] on h1 "0866991719" at bounding box center [833, 303] width 268 height 25
copy h1 "0866991719"
click at [255, 15] on span "0913582439" at bounding box center [161, 18] width 220 height 22
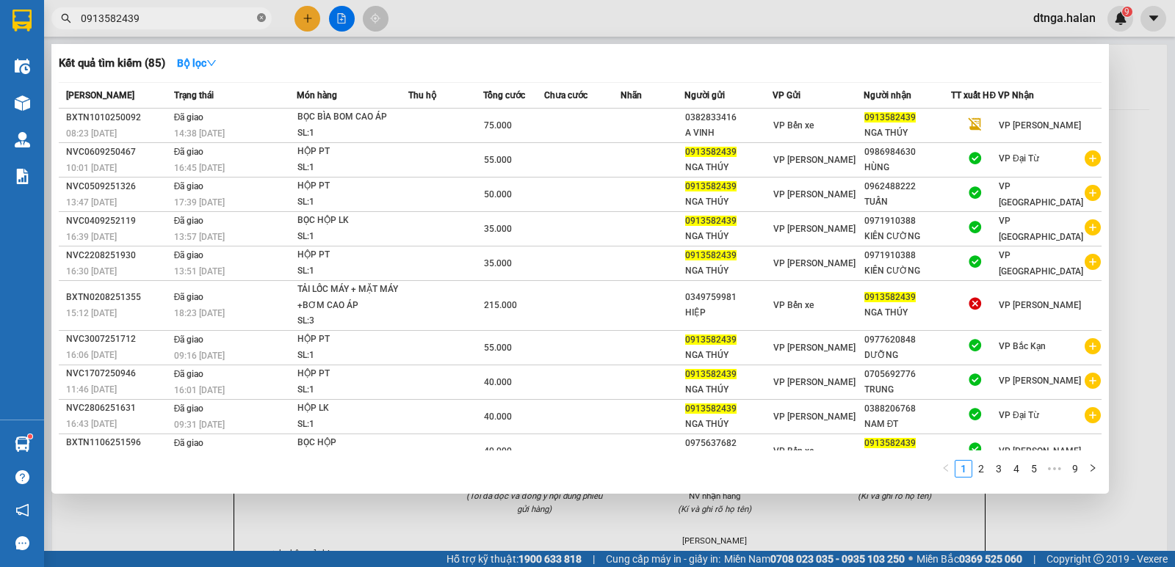
click at [261, 17] on icon "close-circle" at bounding box center [261, 17] width 9 height 9
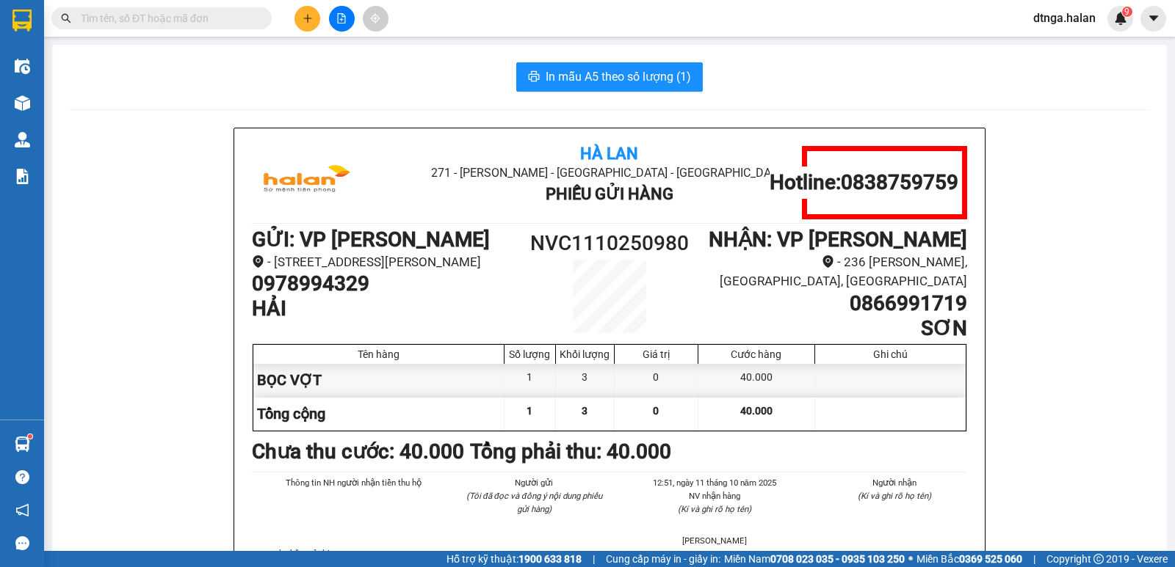
click at [192, 17] on input "text" at bounding box center [167, 18] width 173 height 16
paste input "0866991719"
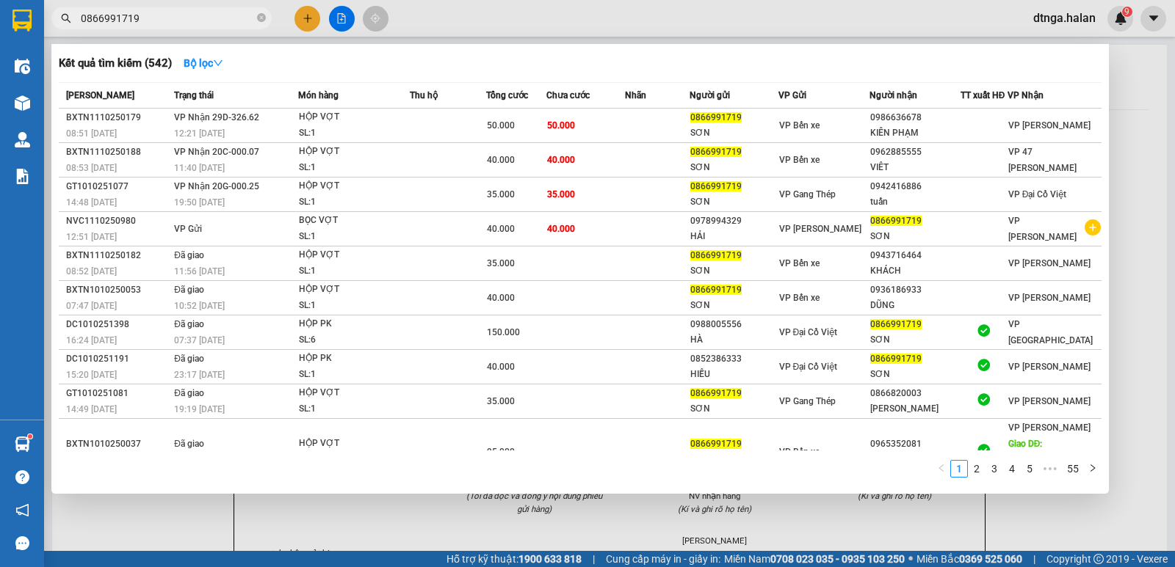
type input "0866991719"
